Goal: Transaction & Acquisition: Purchase product/service

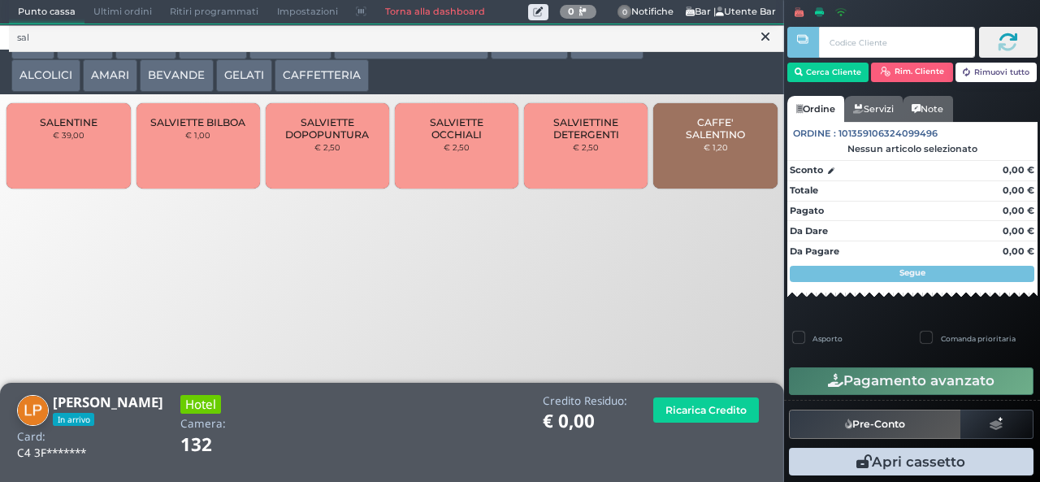
type input "sal"
click at [720, 141] on span "CAFFE' SALENTINO" at bounding box center [715, 128] width 97 height 24
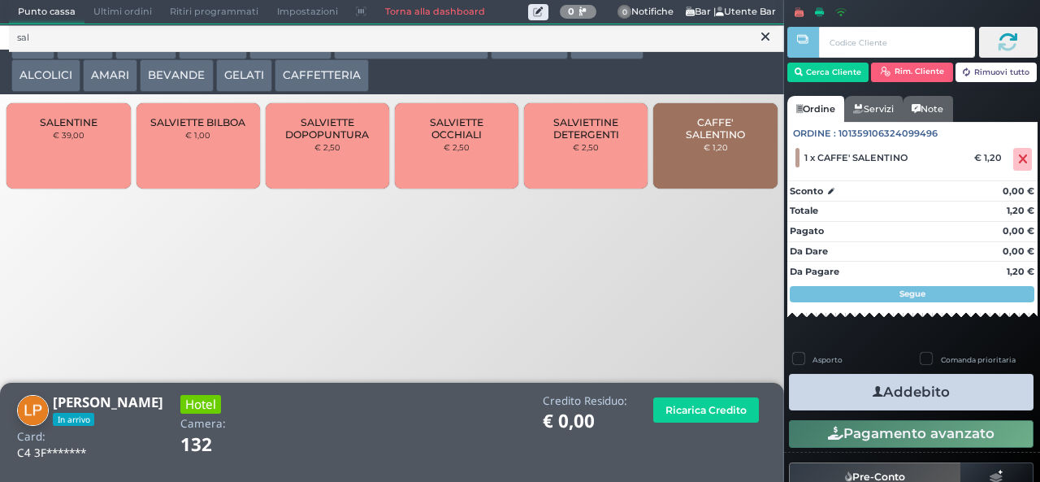
click at [947, 401] on button "Addebito" at bounding box center [911, 392] width 245 height 37
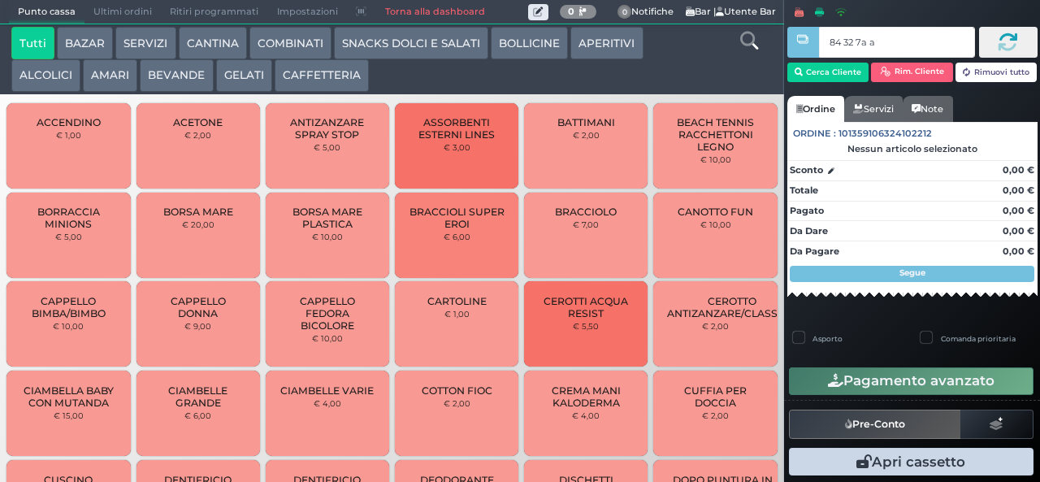
type input "84 32 7a af"
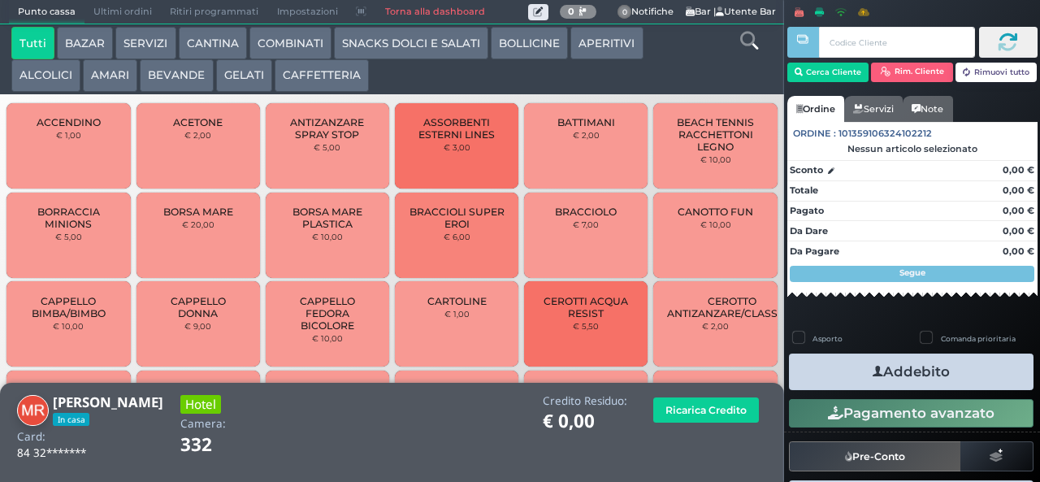
click at [410, 47] on button "SNACKS DOLCI E SALATI" at bounding box center [411, 43] width 154 height 32
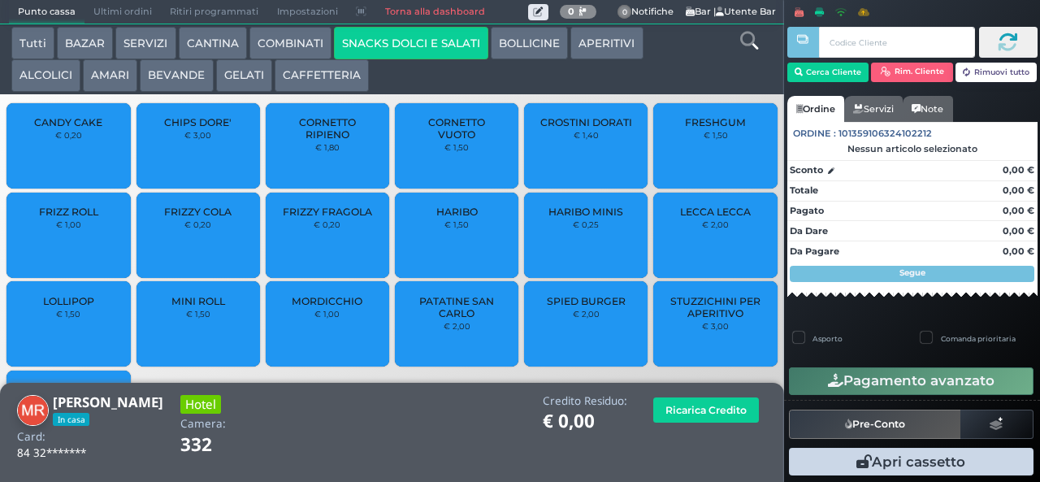
click at [181, 73] on button "BEVANDE" at bounding box center [176, 75] width 73 height 32
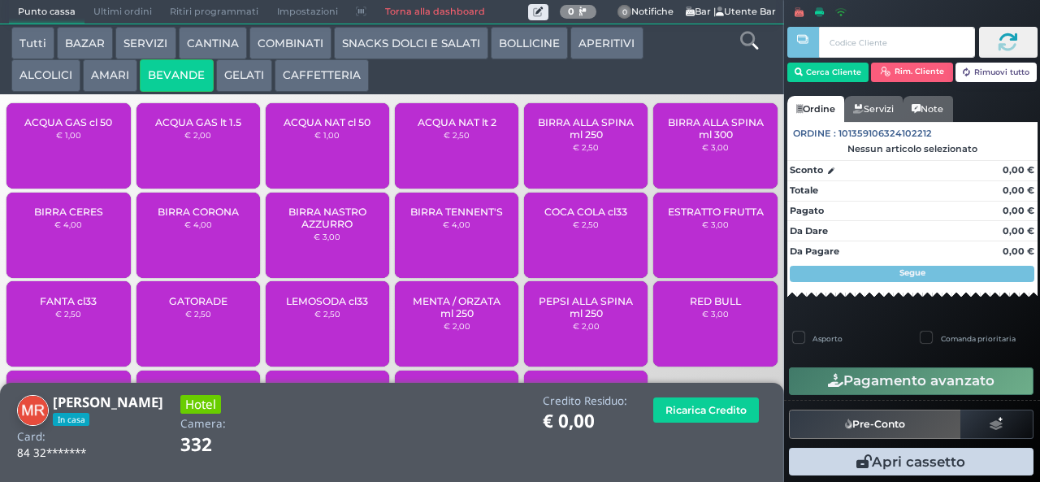
click at [444, 140] on small "€ 2,50" at bounding box center [457, 135] width 26 height 10
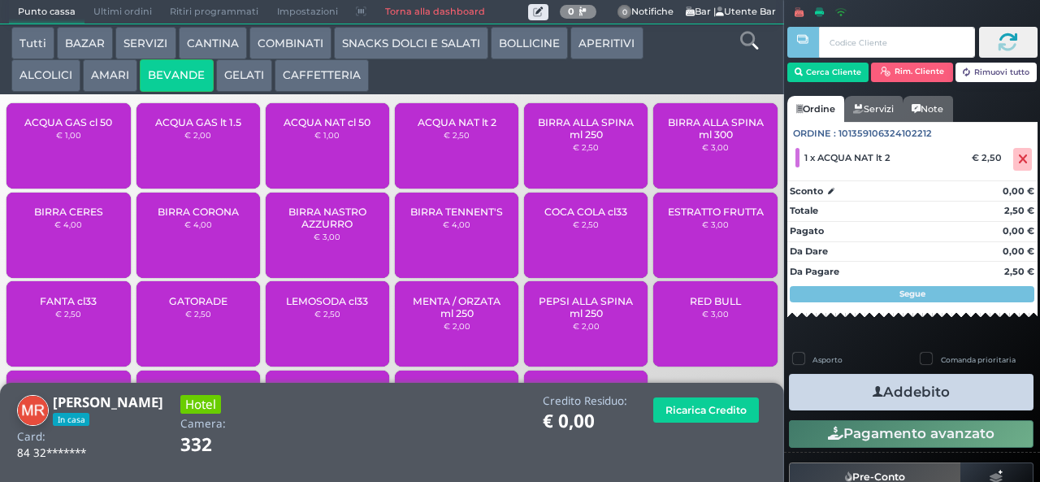
click at [925, 397] on button "Addebito" at bounding box center [911, 392] width 245 height 37
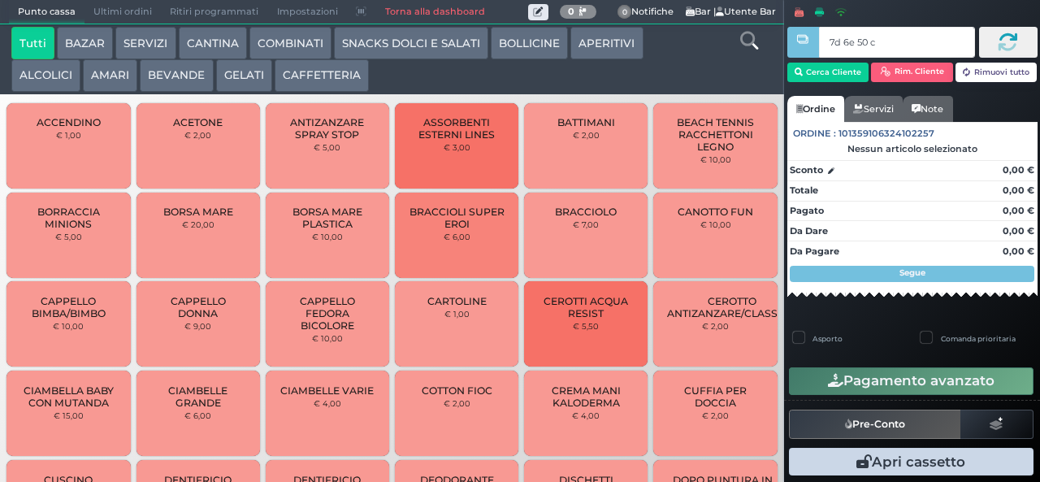
type input "7d 6e 50 c3"
click at [0, 0] on div at bounding box center [0, 0] width 0 height 0
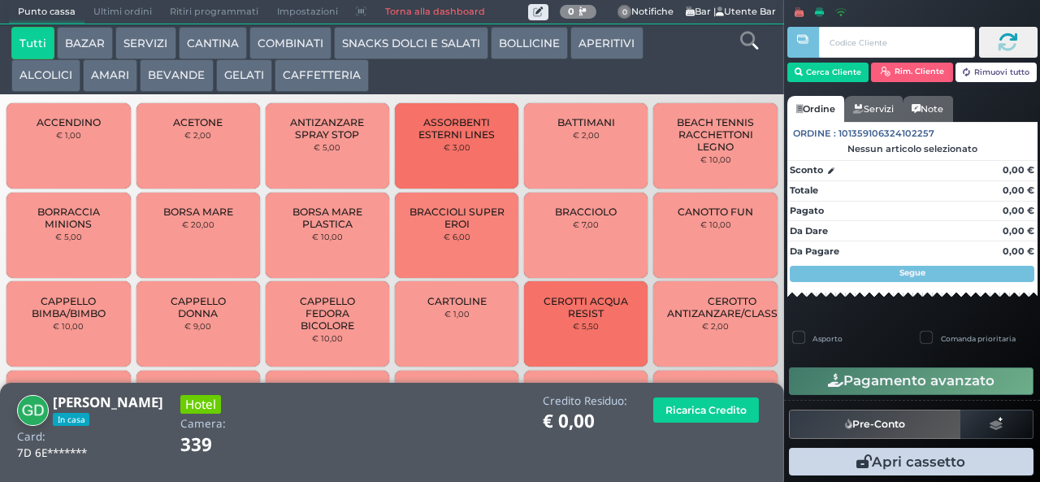
click at [258, 80] on button "GELATI" at bounding box center [244, 75] width 56 height 32
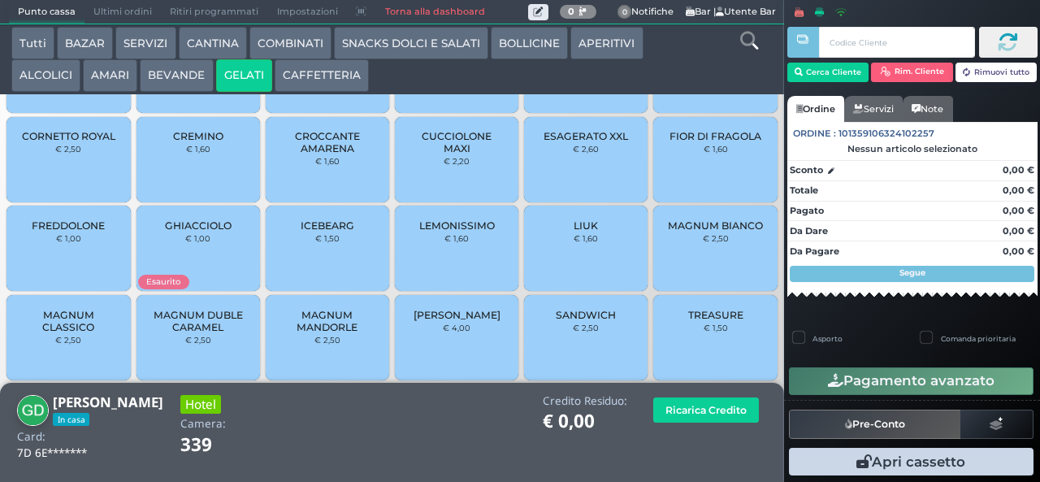
scroll to position [106, 0]
click at [93, 327] on span "MAGNUM CLASSICO" at bounding box center [68, 322] width 97 height 24
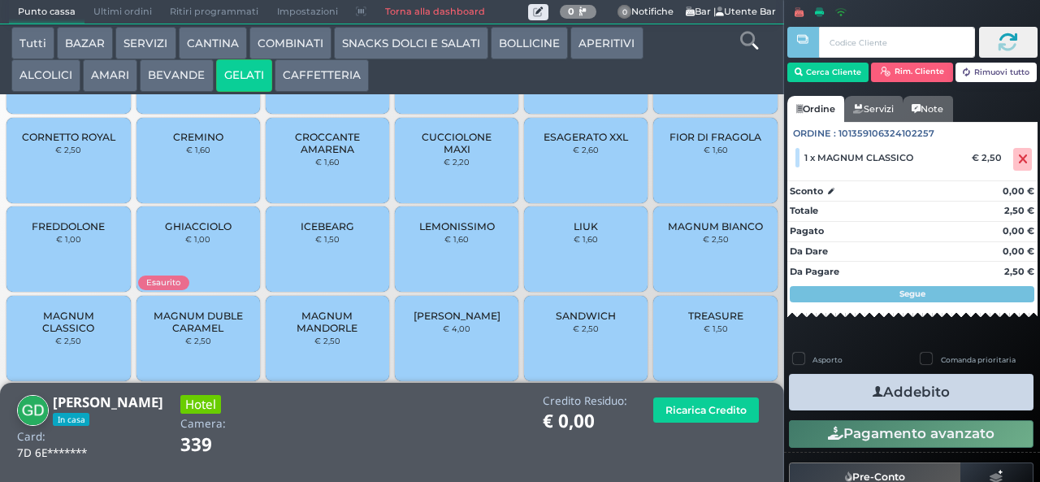
scroll to position [32, 0]
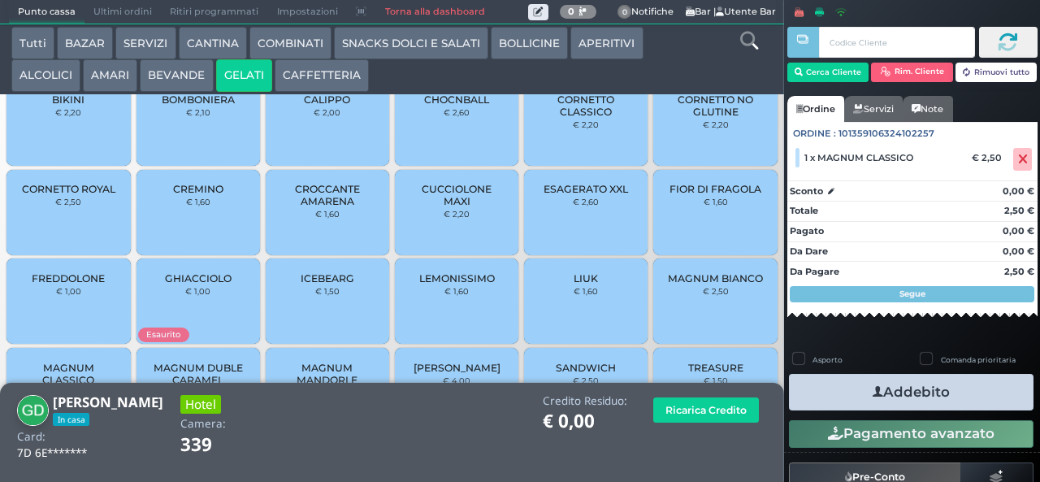
click at [344, 207] on span "CROCCANTE AMARENA" at bounding box center [327, 195] width 97 height 24
click at [343, 205] on span "CROCCANTE AMARENA" at bounding box center [327, 195] width 97 height 24
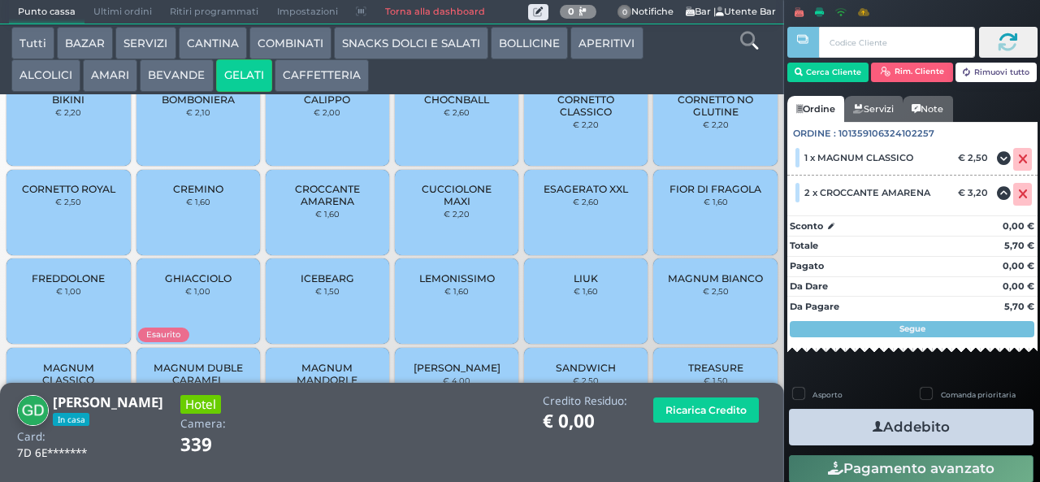
click at [932, 427] on button "Addebito" at bounding box center [911, 427] width 245 height 37
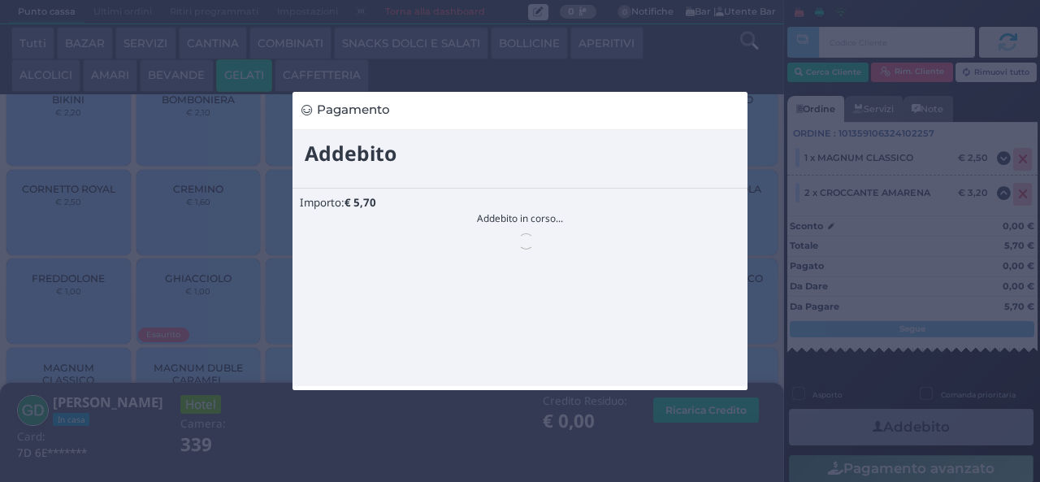
scroll to position [0, 0]
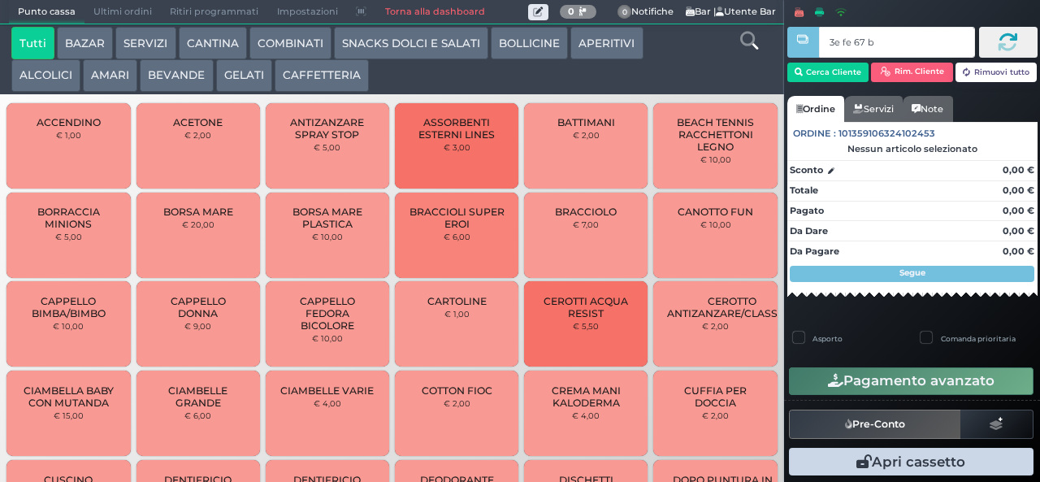
type input "3e fe 67 b9"
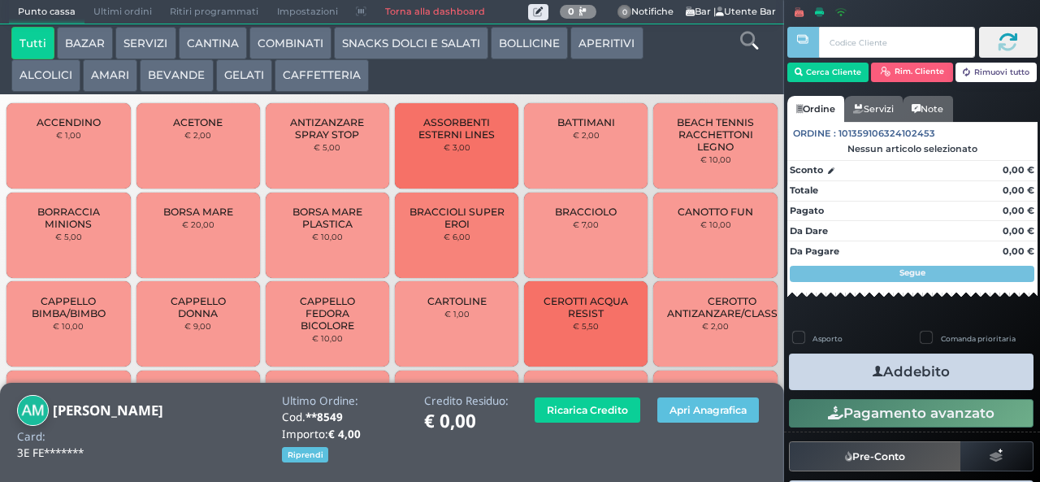
click at [242, 75] on button "GELATI" at bounding box center [244, 75] width 56 height 32
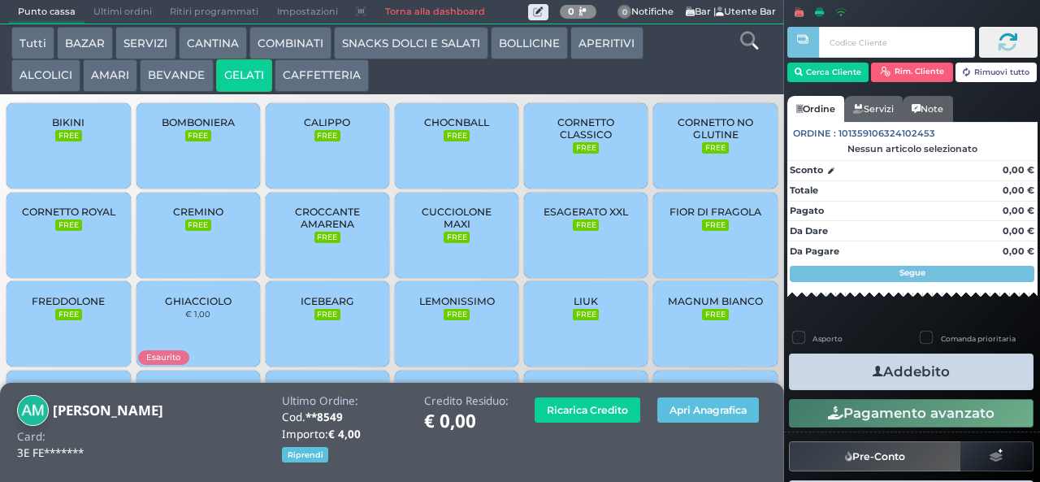
scroll to position [108, 0]
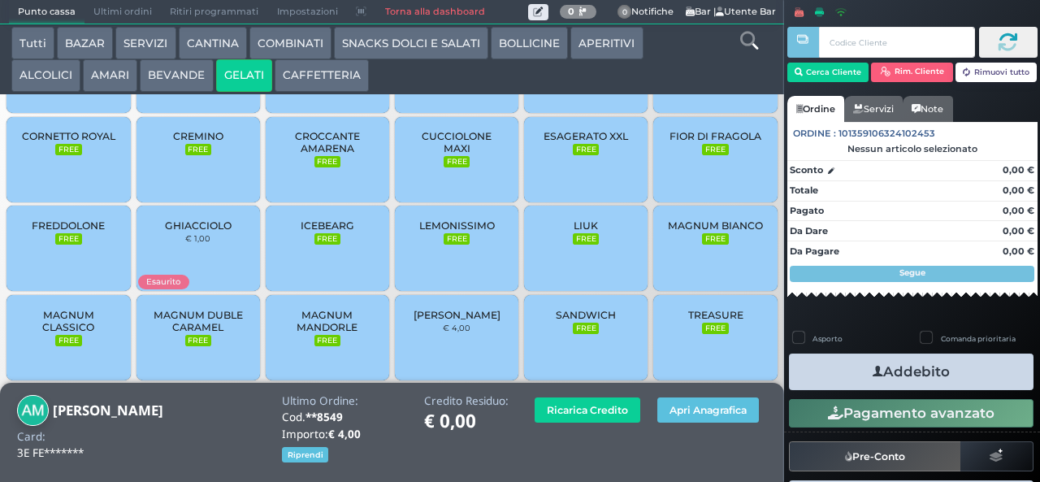
click at [62, 333] on span "MAGNUM CLASSICO" at bounding box center [68, 321] width 97 height 24
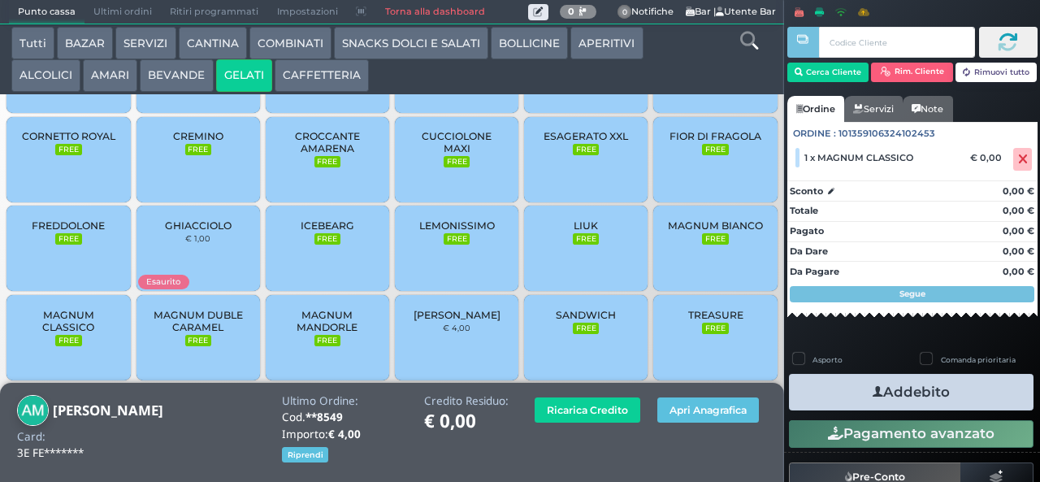
click at [842, 380] on button "Addebito" at bounding box center [911, 392] width 245 height 37
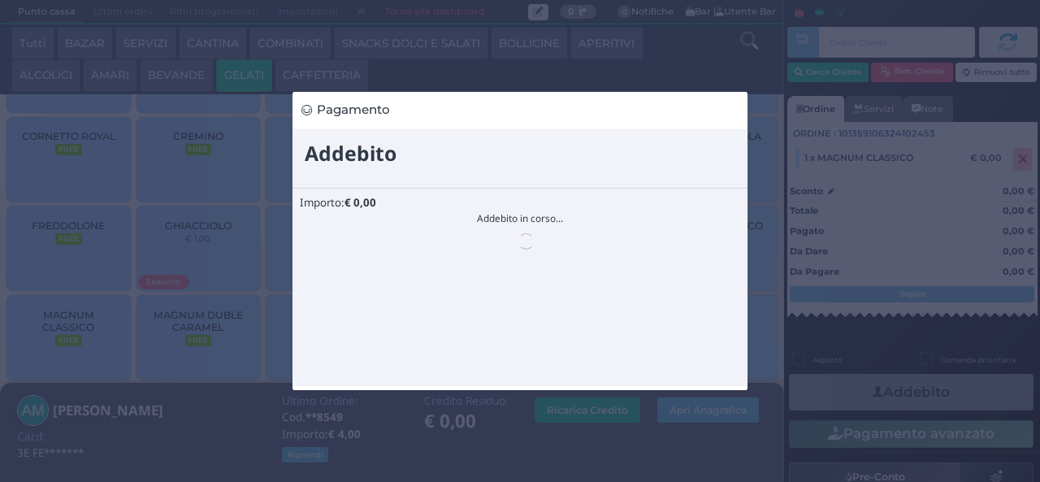
scroll to position [0, 0]
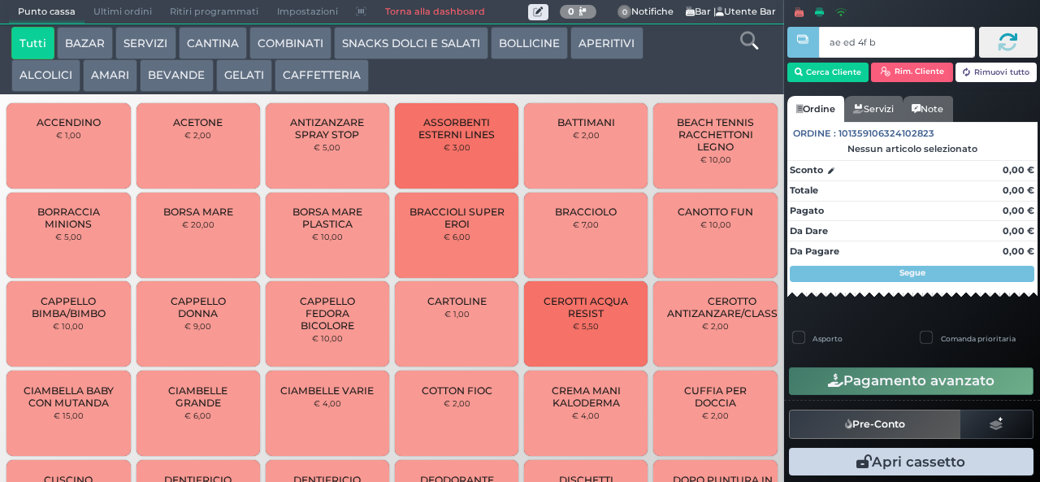
type input "ae ed 4f b9"
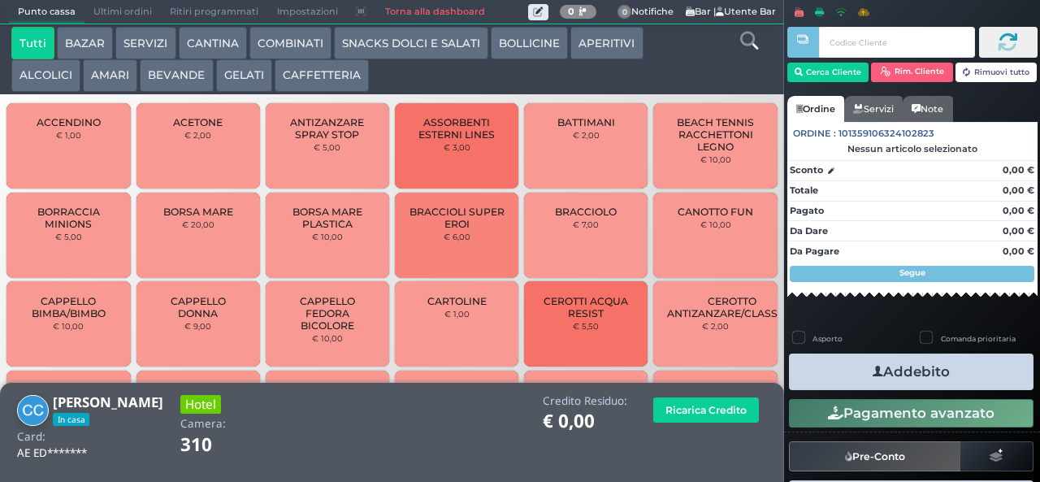
click at [249, 71] on button "GELATI" at bounding box center [244, 75] width 56 height 32
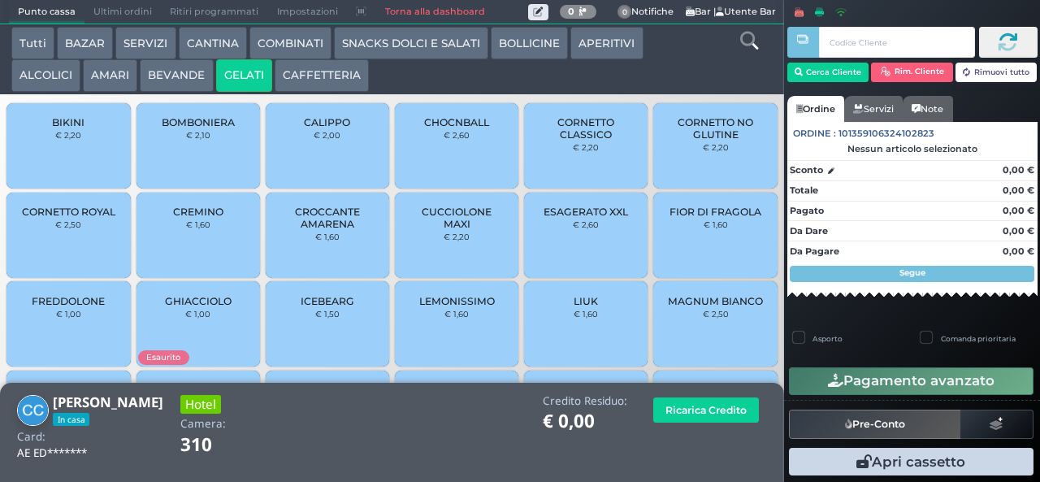
click at [198, 218] on span "CREMINO" at bounding box center [198, 212] width 50 height 12
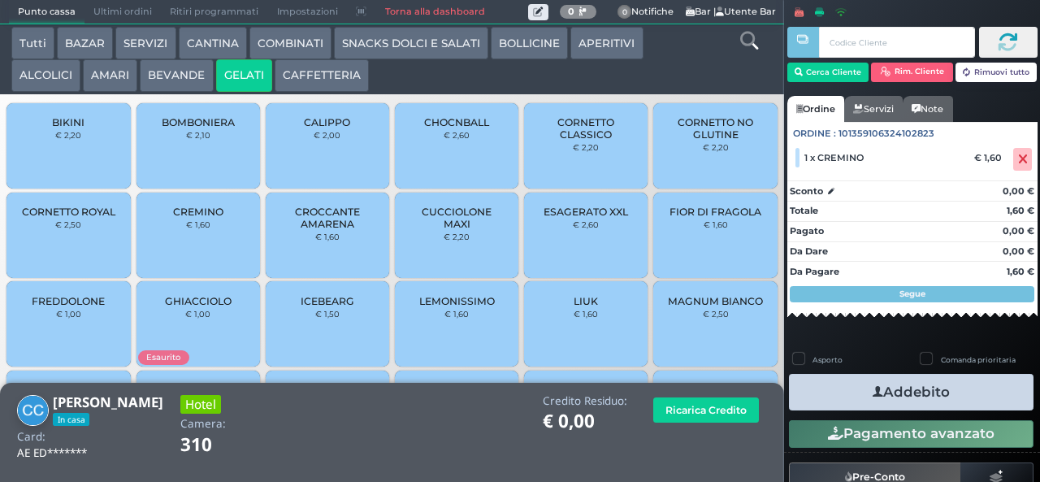
click at [197, 227] on div "CREMINO € 1,60" at bounding box center [197, 235] width 123 height 85
click at [574, 307] on span "LIUK" at bounding box center [586, 301] width 24 height 12
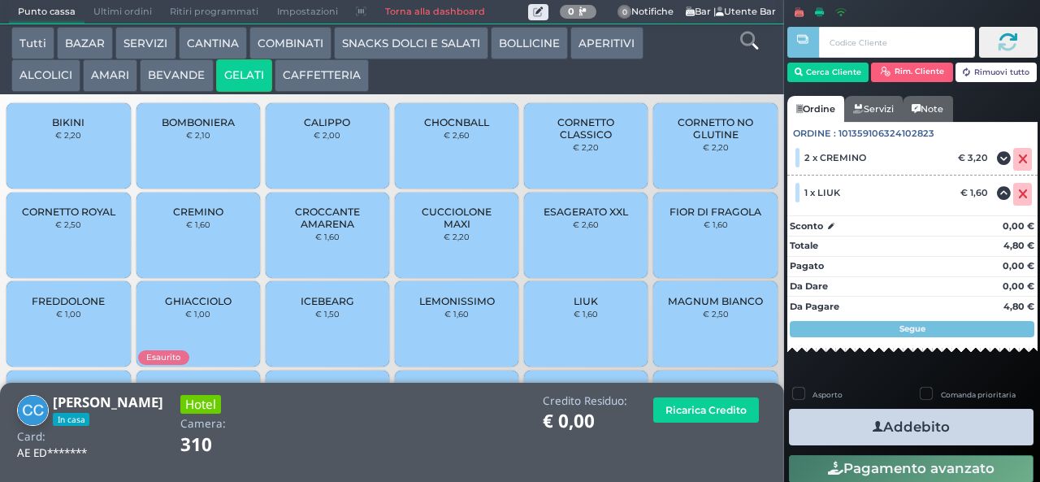
click at [574, 307] on span "LIUK" at bounding box center [586, 301] width 24 height 12
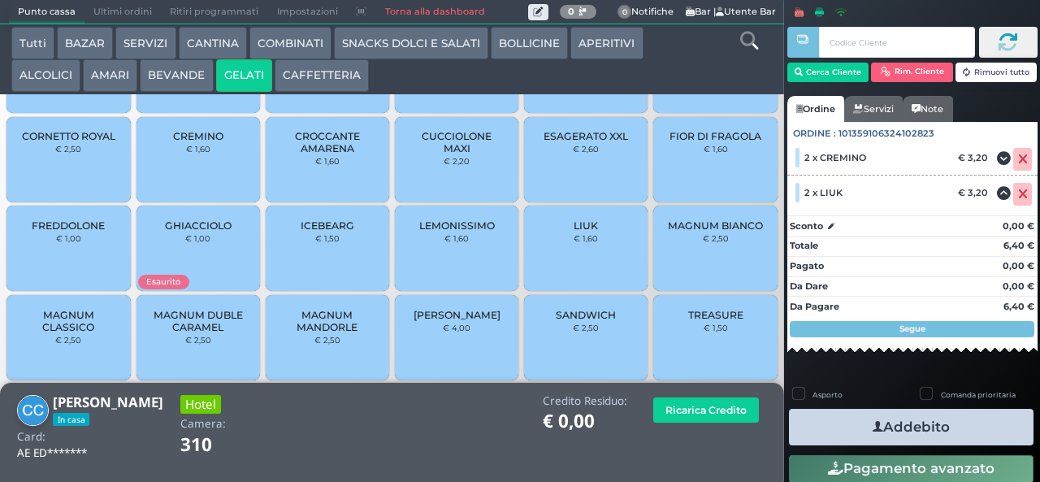
click at [63, 333] on span "MAGNUM CLASSICO" at bounding box center [68, 321] width 97 height 24
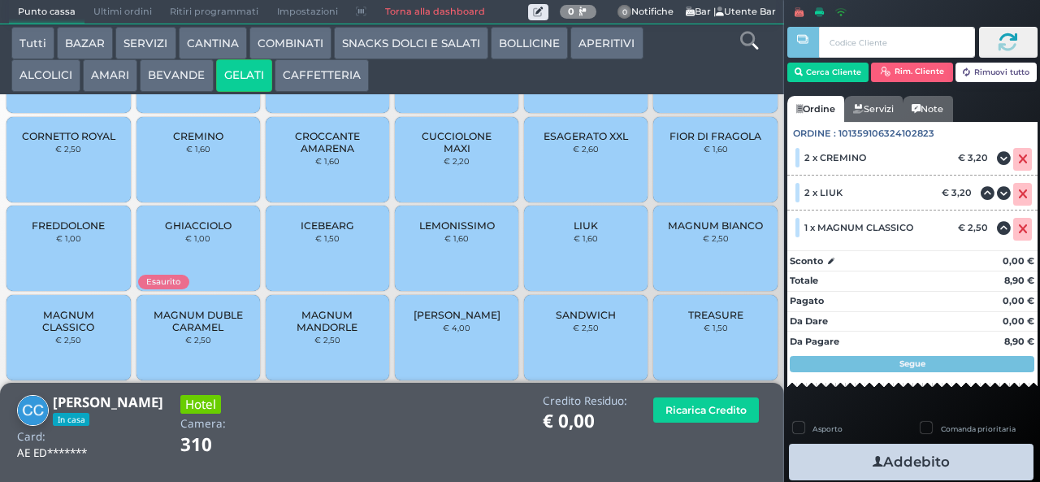
click at [439, 41] on button "SNACKS DOLCI E SALATI" at bounding box center [411, 43] width 154 height 32
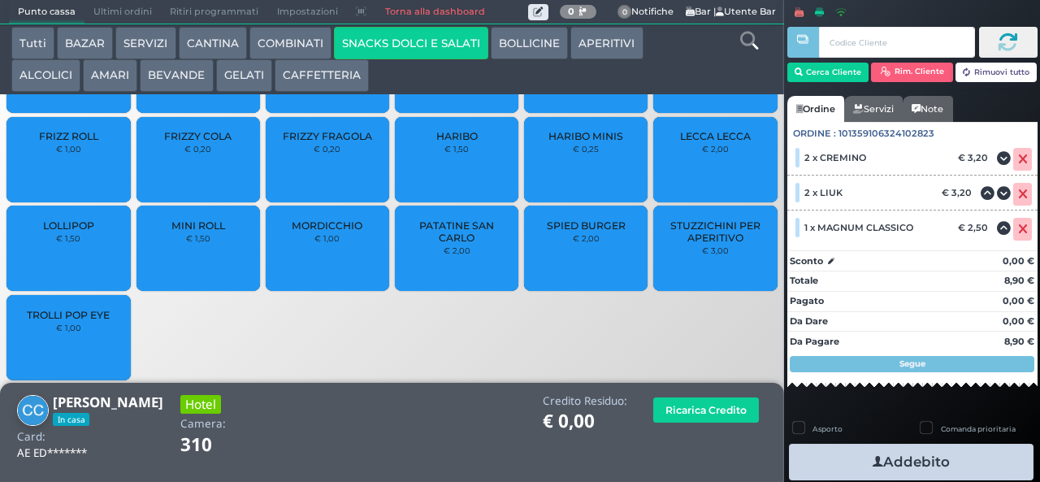
click at [447, 239] on span "PATATINE SAN CARLO" at bounding box center [457, 231] width 97 height 24
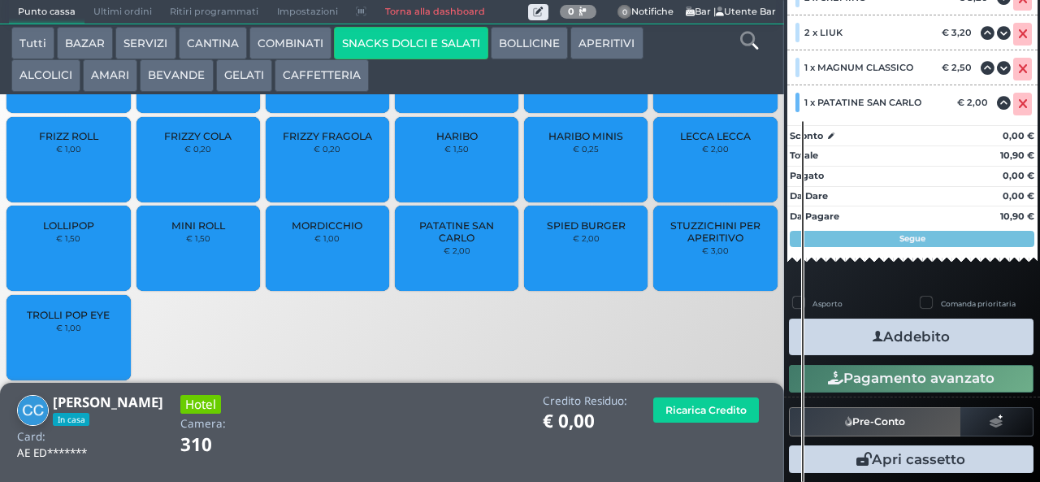
scroll to position [229, 0]
click at [928, 330] on button "Addebito" at bounding box center [911, 336] width 245 height 37
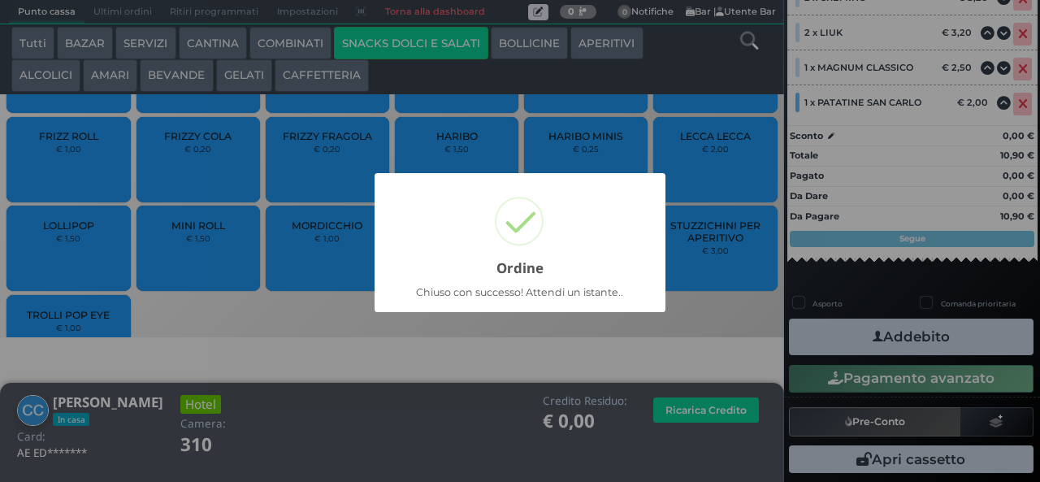
scroll to position [153, 0]
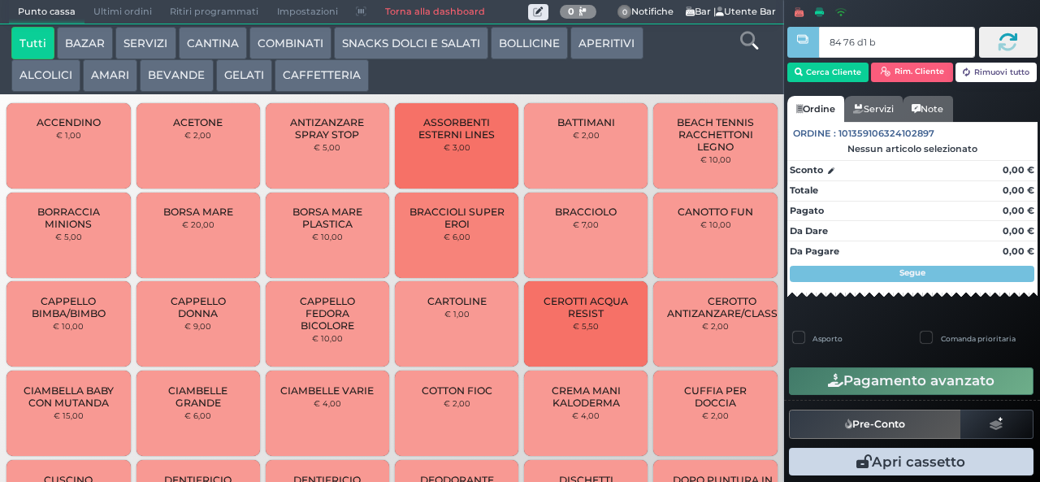
type input "84 76 d1 b2"
click at [0, 0] on div at bounding box center [0, 0] width 0 height 0
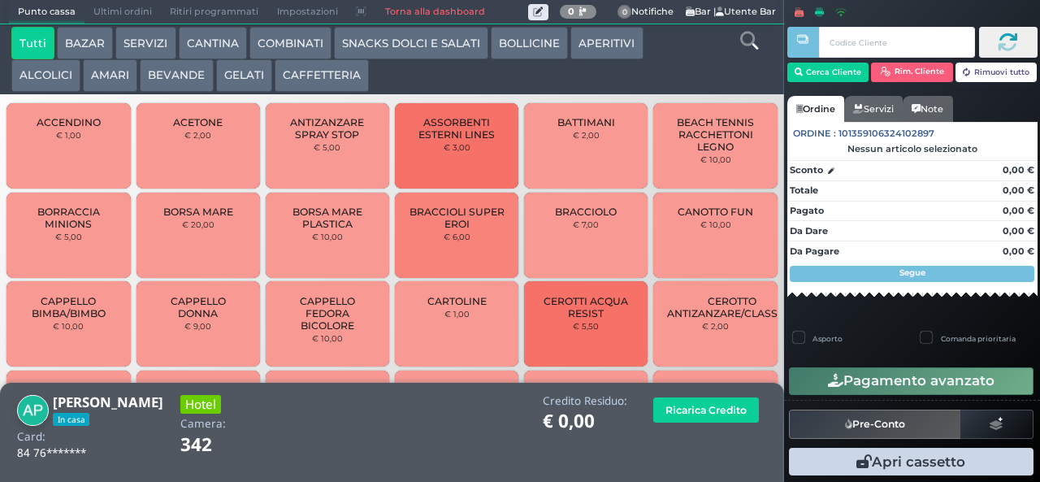
click at [313, 75] on button "CAFFETTERIA" at bounding box center [322, 75] width 94 height 32
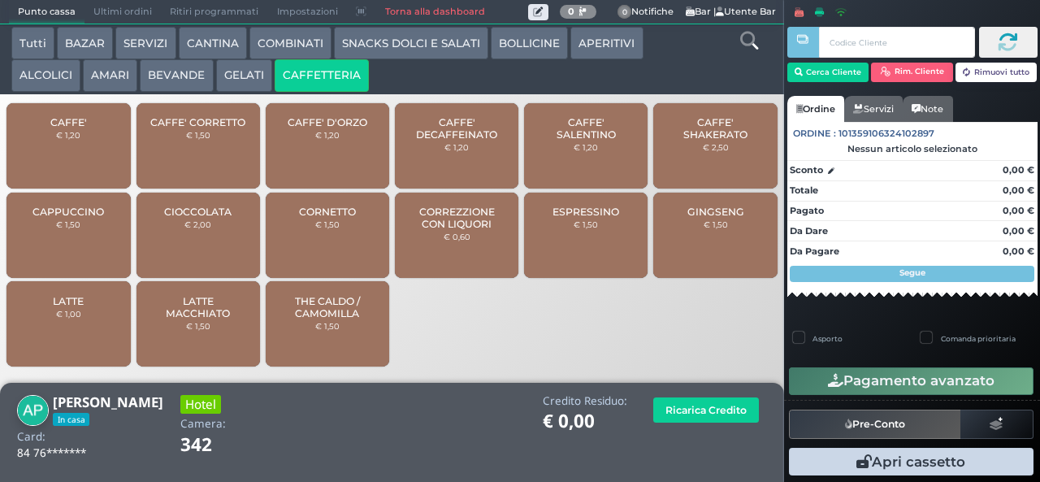
click at [704, 248] on div "GINGSENG € 1,50" at bounding box center [714, 235] width 123 height 85
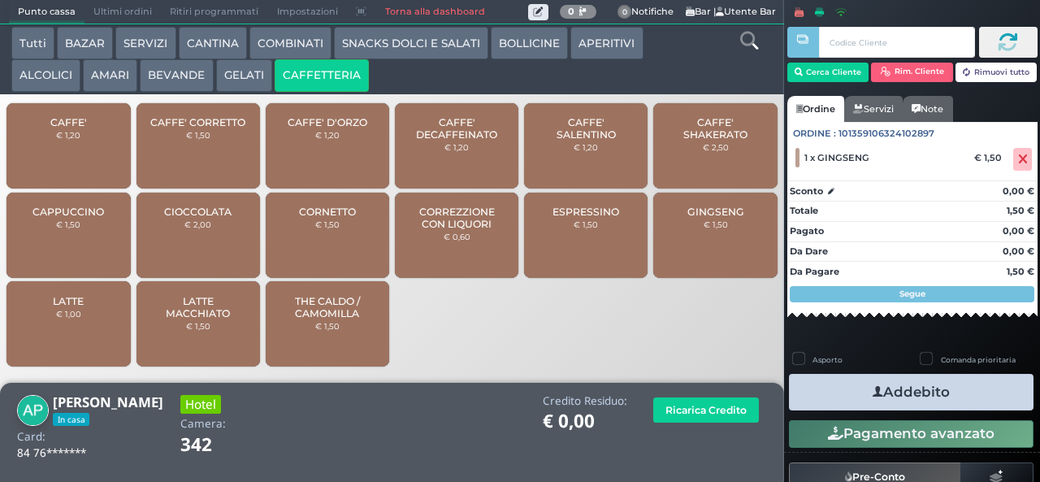
click at [873, 392] on icon "button" at bounding box center [878, 391] width 11 height 17
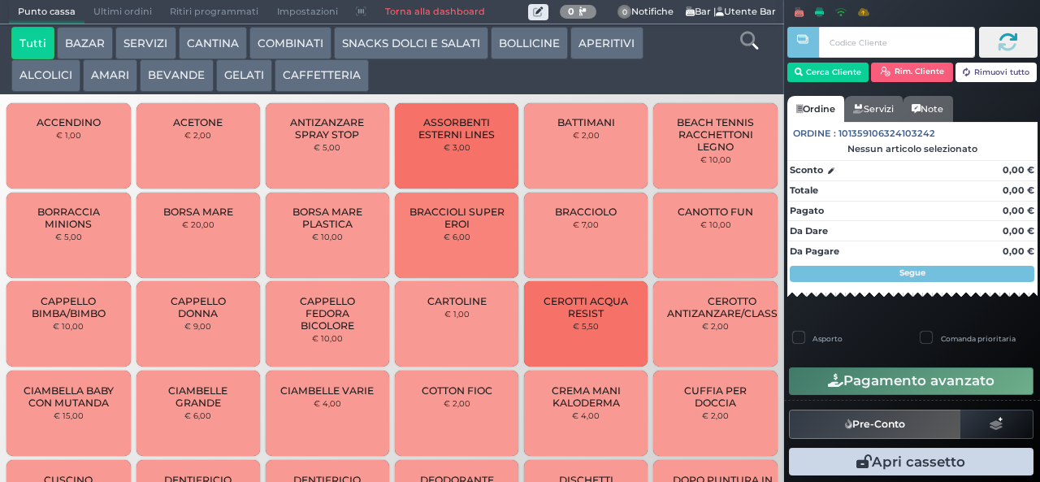
click at [83, 37] on button "BAZAR" at bounding box center [85, 43] width 56 height 32
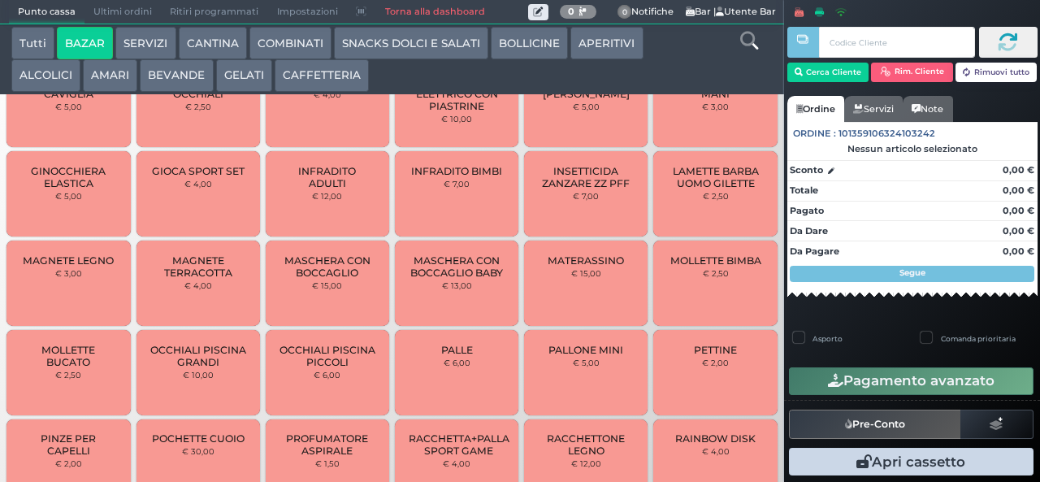
scroll to position [682, 0]
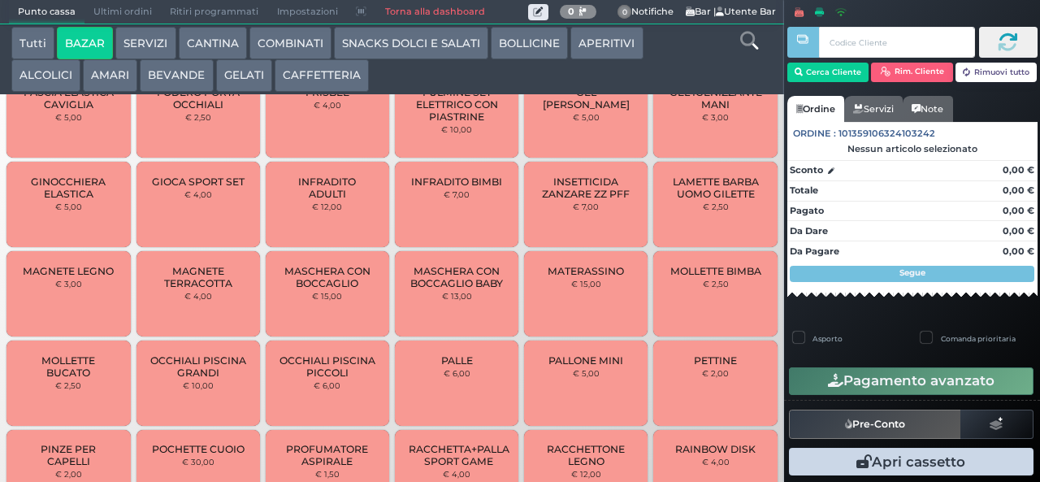
click at [57, 27] on button "BAZAR" at bounding box center [85, 43] width 56 height 32
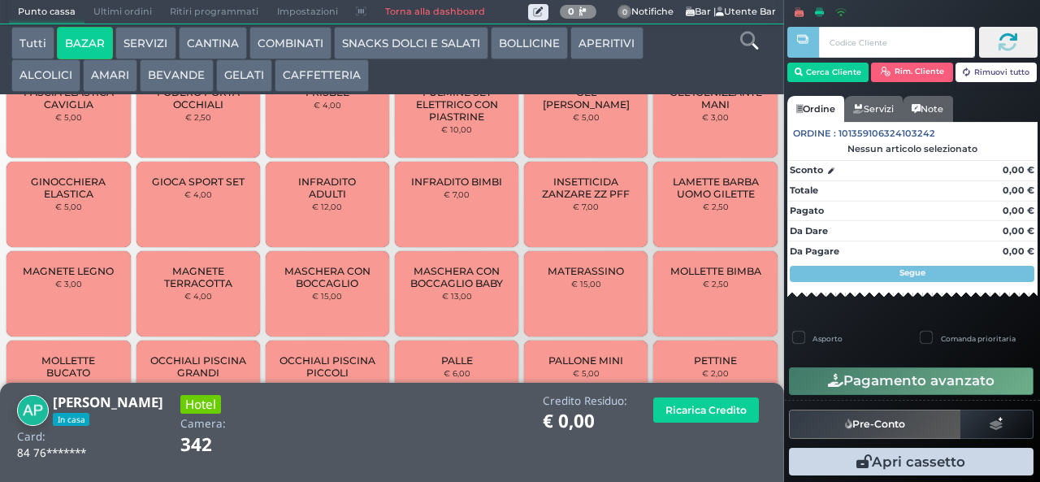
click at [710, 200] on span "LAMETTE BARBA UOMO GILETTE" at bounding box center [715, 187] width 97 height 24
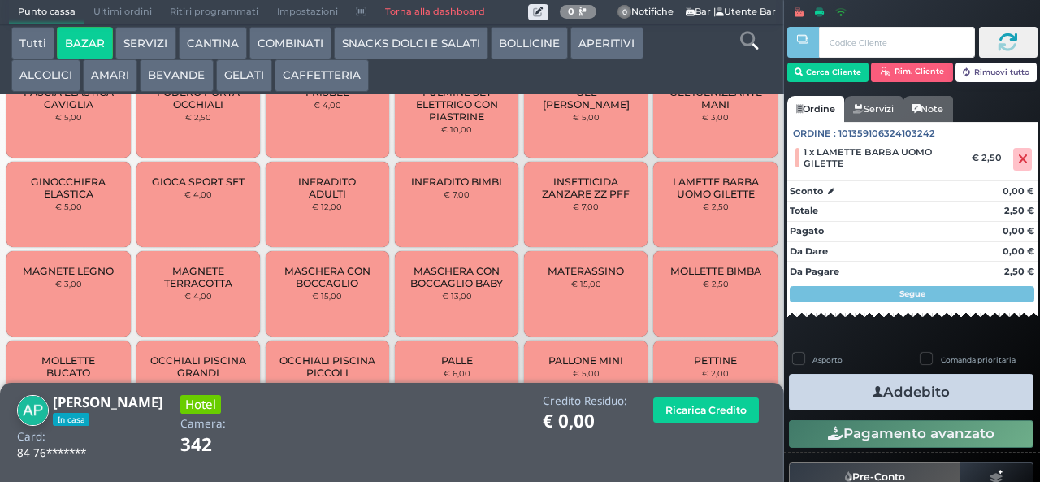
click at [927, 392] on button "Addebito" at bounding box center [911, 392] width 245 height 37
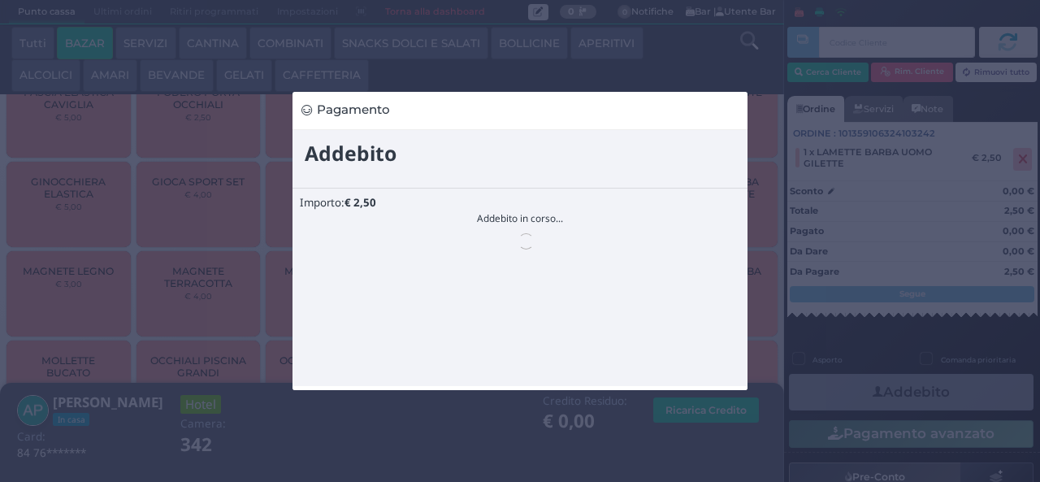
scroll to position [0, 0]
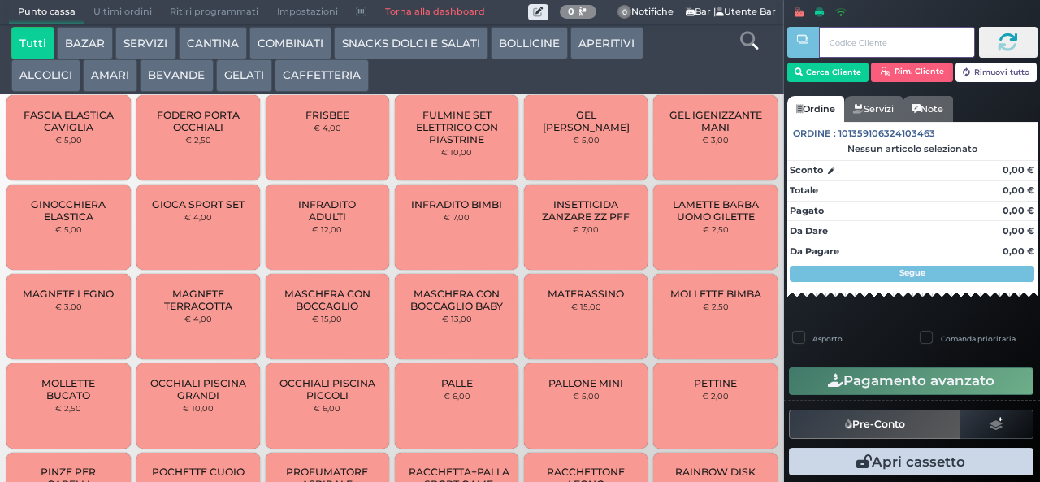
scroll to position [650, 0]
click at [210, 311] on span "MAGNETE TERRACOTTA" at bounding box center [197, 299] width 97 height 24
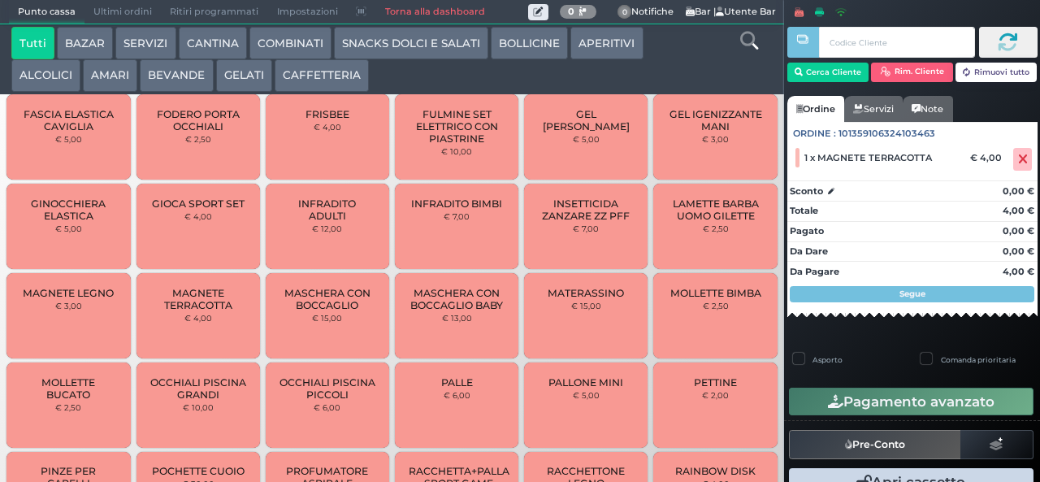
click at [206, 311] on span "MAGNETE TERRACOTTA" at bounding box center [197, 299] width 97 height 24
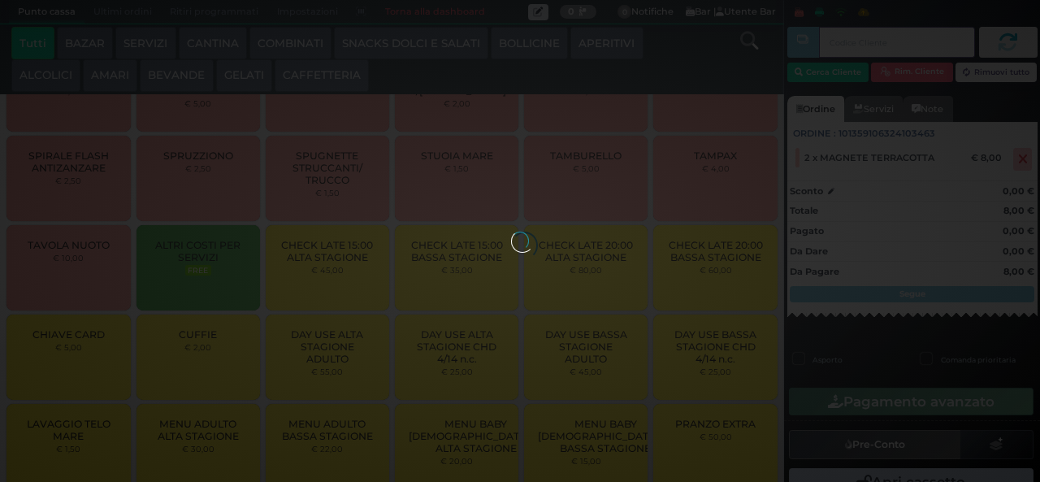
scroll to position [2456, 0]
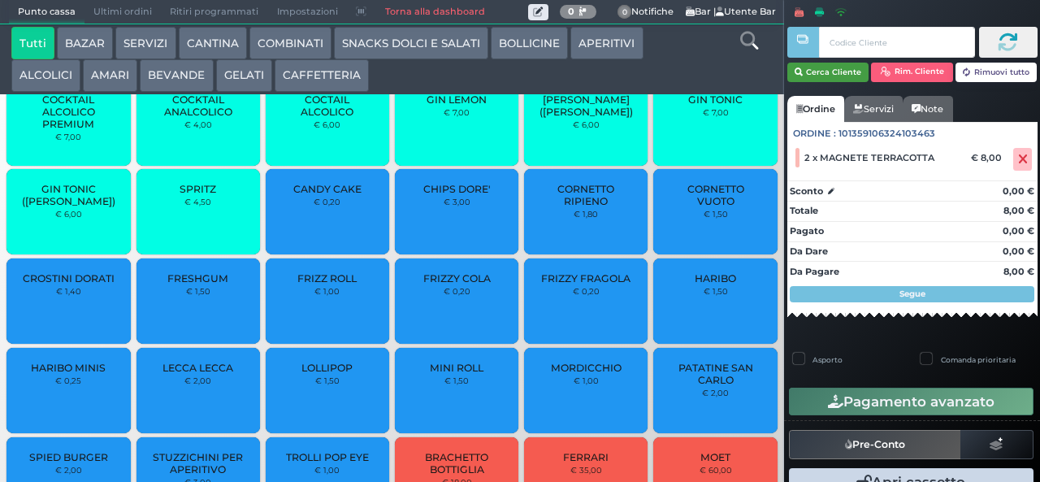
click at [845, 76] on button "Cerca Cliente" at bounding box center [828, 72] width 82 height 19
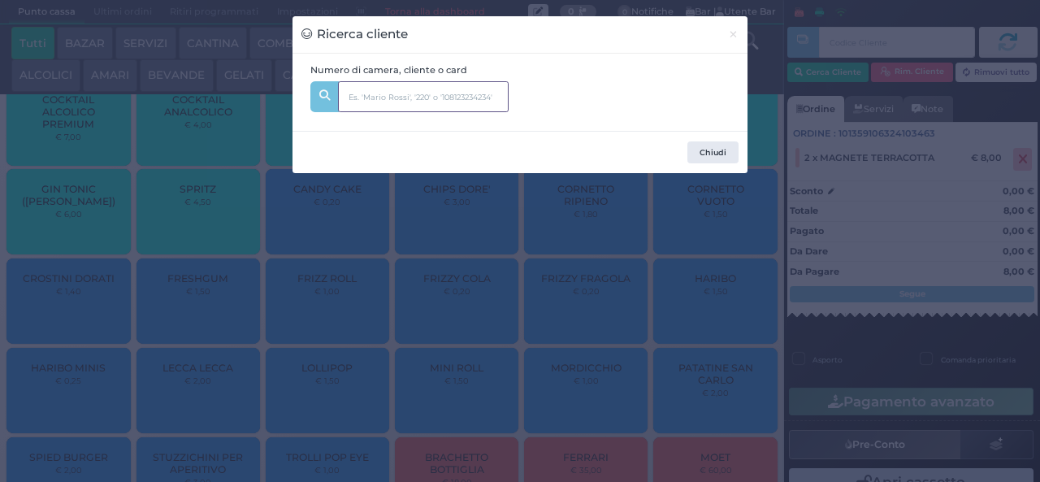
click at [450, 93] on input "text" at bounding box center [423, 96] width 171 height 31
click at [450, 97] on input "text" at bounding box center [423, 96] width 171 height 31
click at [321, 97] on icon at bounding box center [324, 95] width 11 height 11
click at [431, 97] on input "text" at bounding box center [423, 96] width 171 height 31
type input "206"
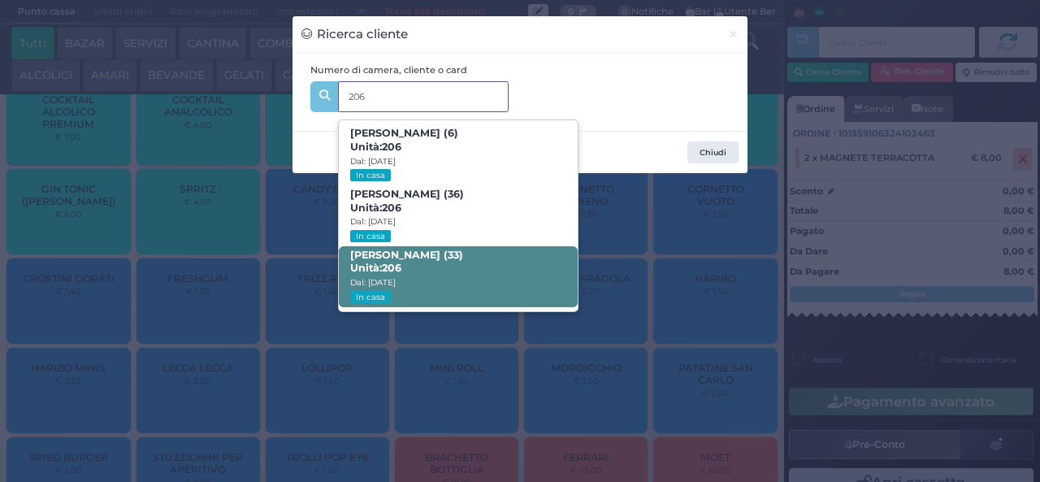
click at [463, 253] on b "CONCETTA GIADA LOREFICE (33) Unità: 206" at bounding box center [406, 262] width 113 height 26
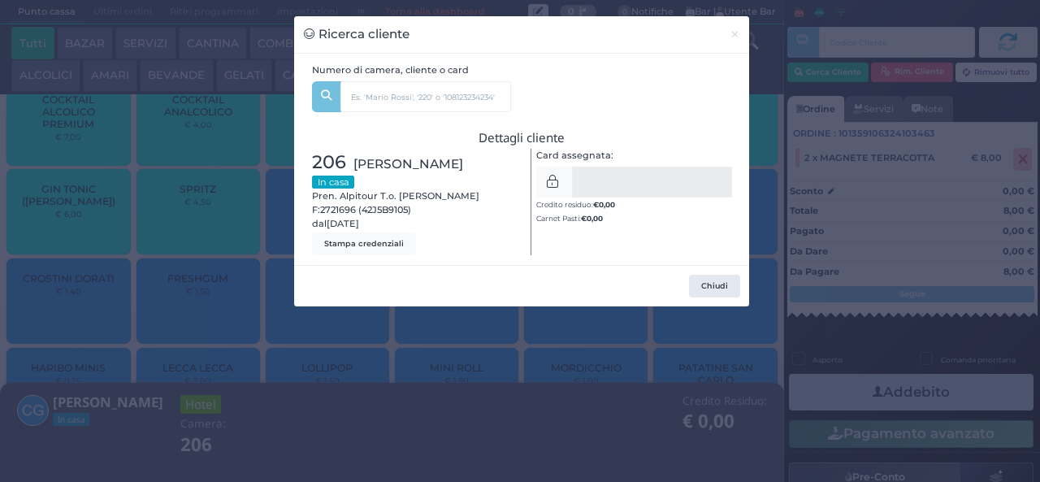
click at [419, 421] on div "Ricerca cliente × Numero di camera, cliente o card 206 GIULIA RECCA (6) Unità: …" at bounding box center [520, 241] width 1040 height 482
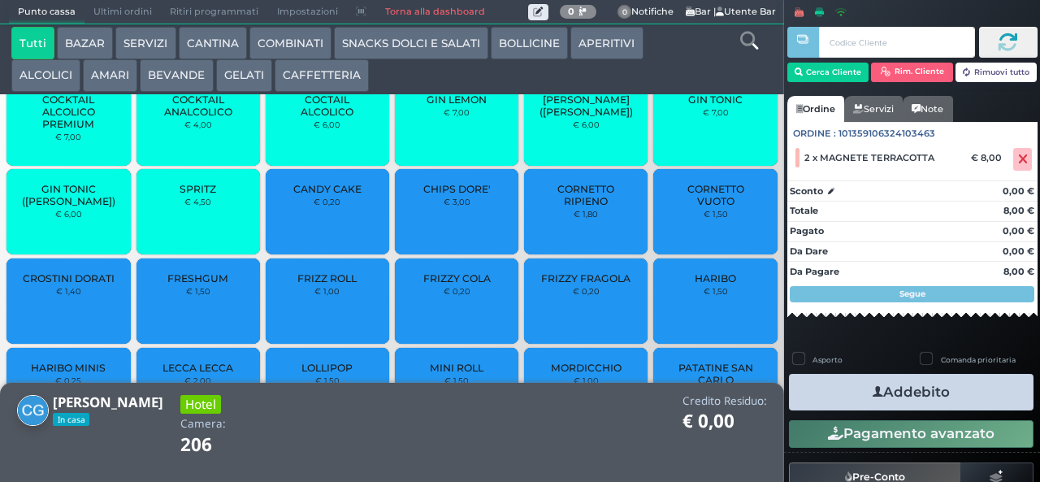
click at [840, 393] on button "Addebito" at bounding box center [911, 392] width 245 height 37
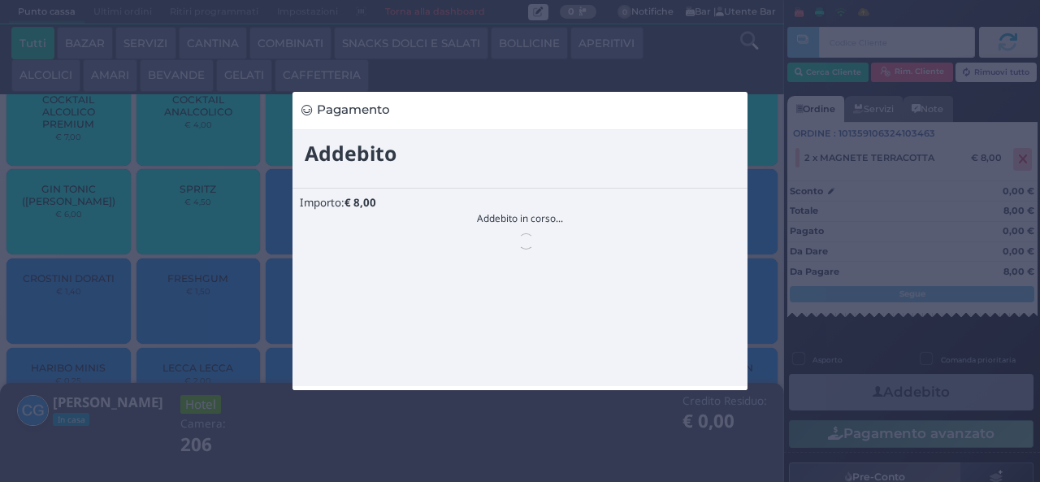
scroll to position [0, 0]
